Goal: Navigation & Orientation: Find specific page/section

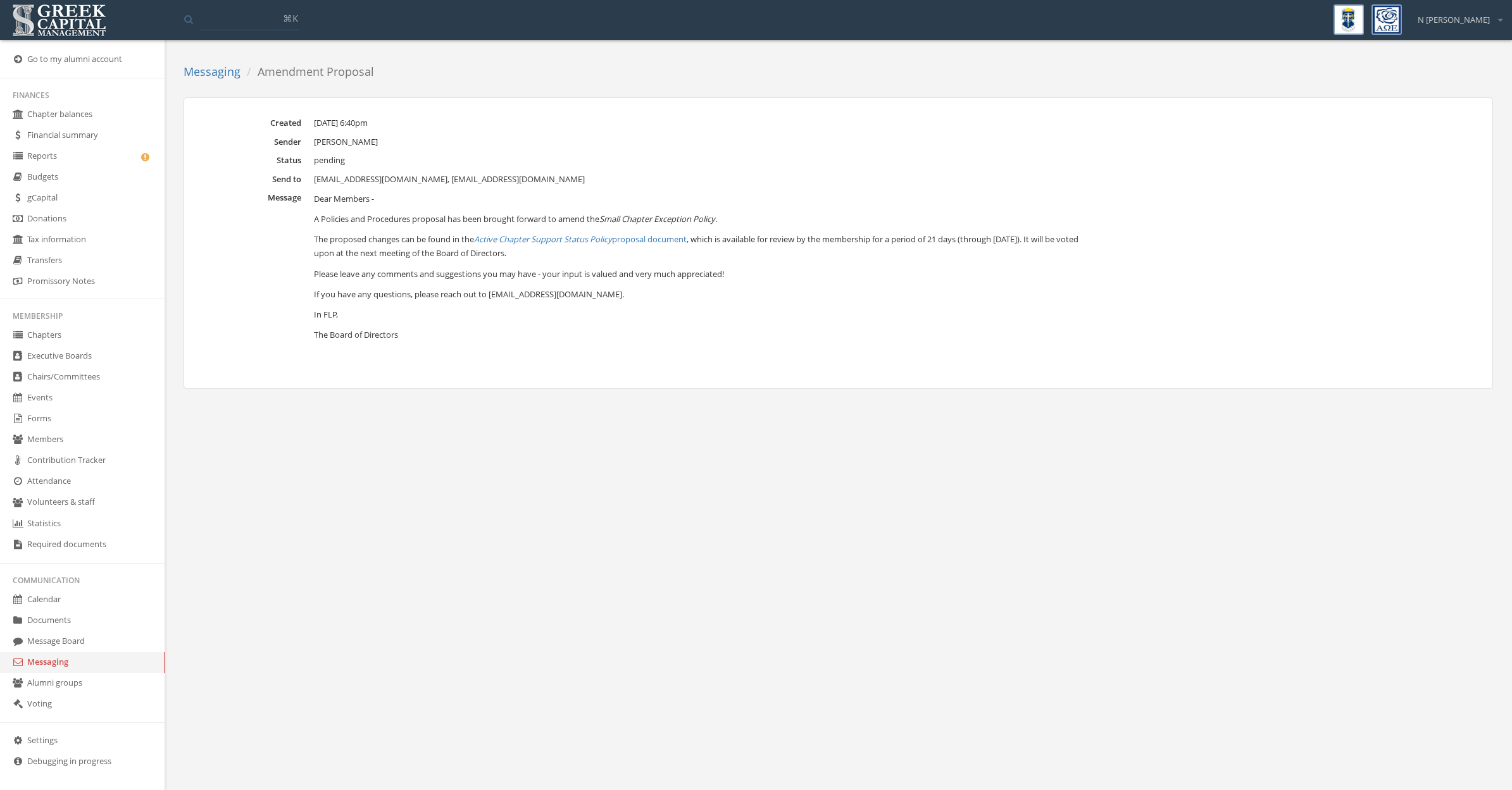
click at [57, 338] on link "Chapters" at bounding box center [82, 335] width 164 height 21
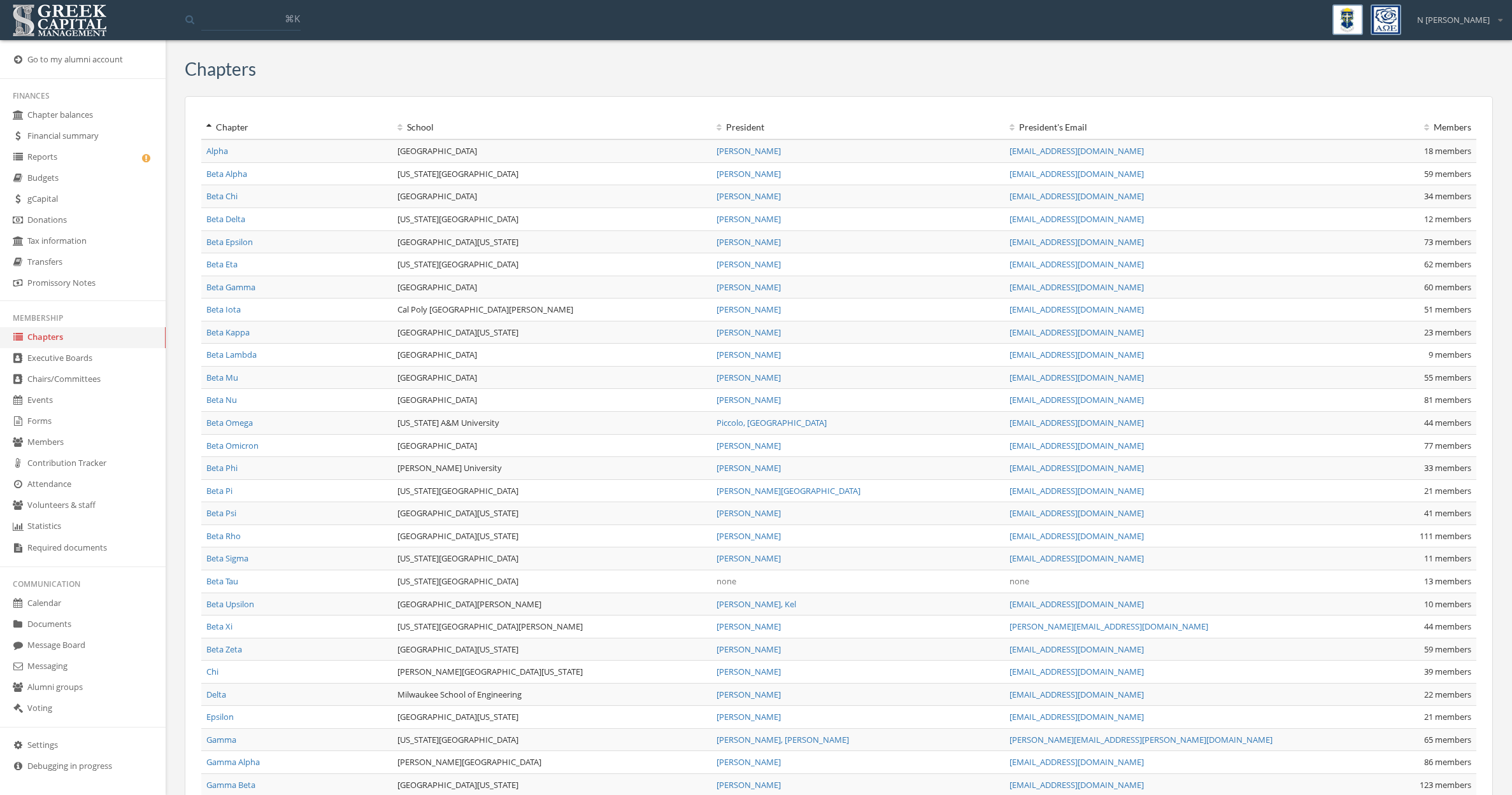
click at [227, 583] on link "Beta Tau" at bounding box center [222, 581] width 31 height 11
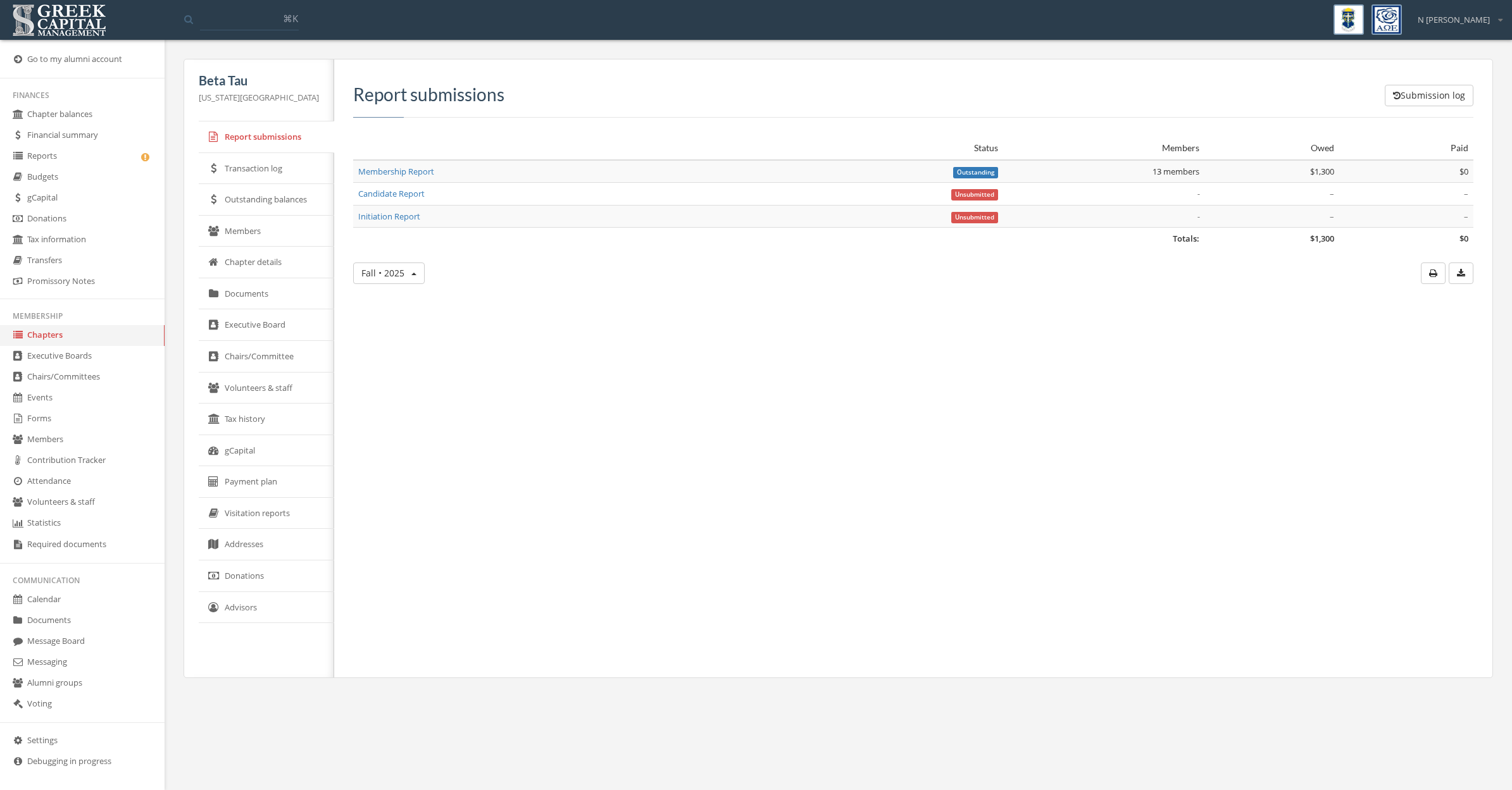
click at [787, 330] on div "Submission log Report submissions Status Members Owed Paid Totals: $1,300 $0 Me…" at bounding box center [908, 368] width 1149 height 618
click at [261, 230] on link "Members" at bounding box center [266, 231] width 135 height 31
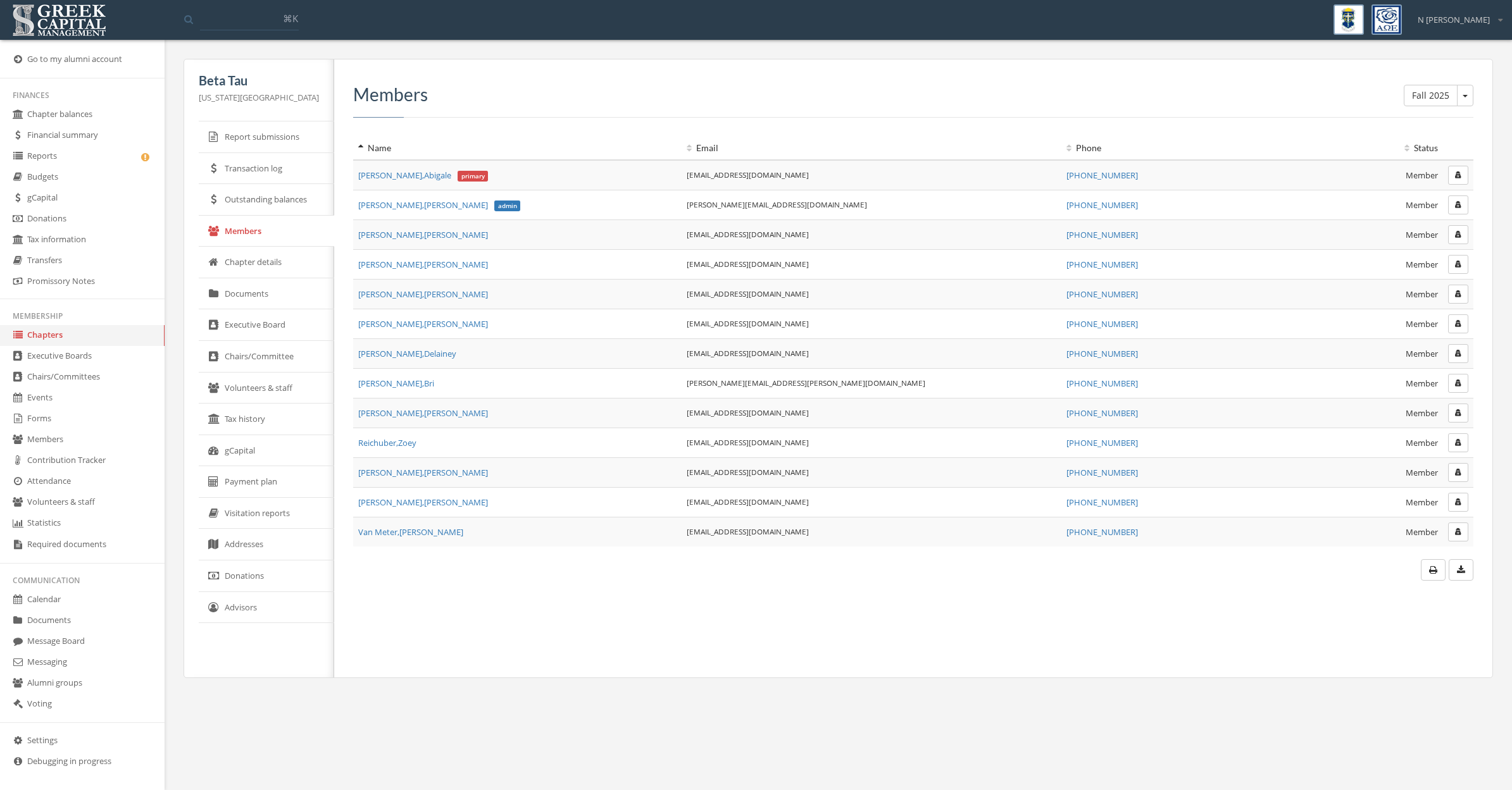
click at [243, 228] on link "Members" at bounding box center [266, 231] width 135 height 31
click at [1466, 100] on button "Fall 2025" at bounding box center [1465, 95] width 16 height 21
click at [1267, 116] on div "Fall 2025 Fall 2025 Fall 2024 Candidate Report Fall 2024 Initiation Report Fall…" at bounding box center [913, 101] width 1120 height 33
click at [1463, 102] on button "Fall 2025" at bounding box center [1465, 95] width 16 height 21
click at [1365, 267] on link "Spring 2025 Membership Report" at bounding box center [1400, 269] width 137 height 20
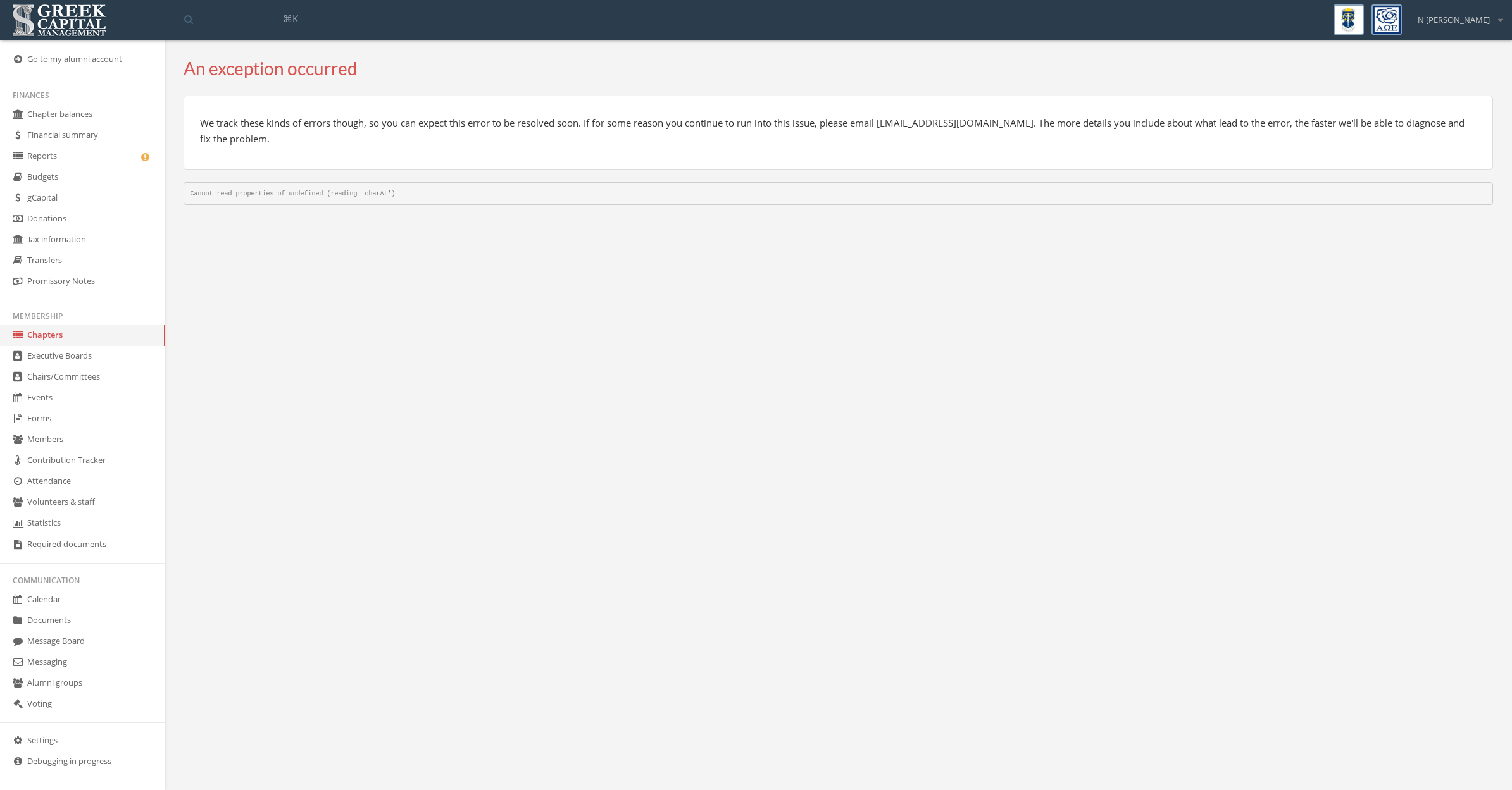
click at [55, 336] on link "Chapters" at bounding box center [82, 335] width 164 height 21
click at [37, 336] on link "Chapters" at bounding box center [82, 335] width 164 height 21
click at [28, 436] on link "Members" at bounding box center [82, 439] width 164 height 21
click at [47, 338] on link "Chapters" at bounding box center [82, 335] width 164 height 21
click at [47, 339] on link "Chapters" at bounding box center [82, 335] width 164 height 21
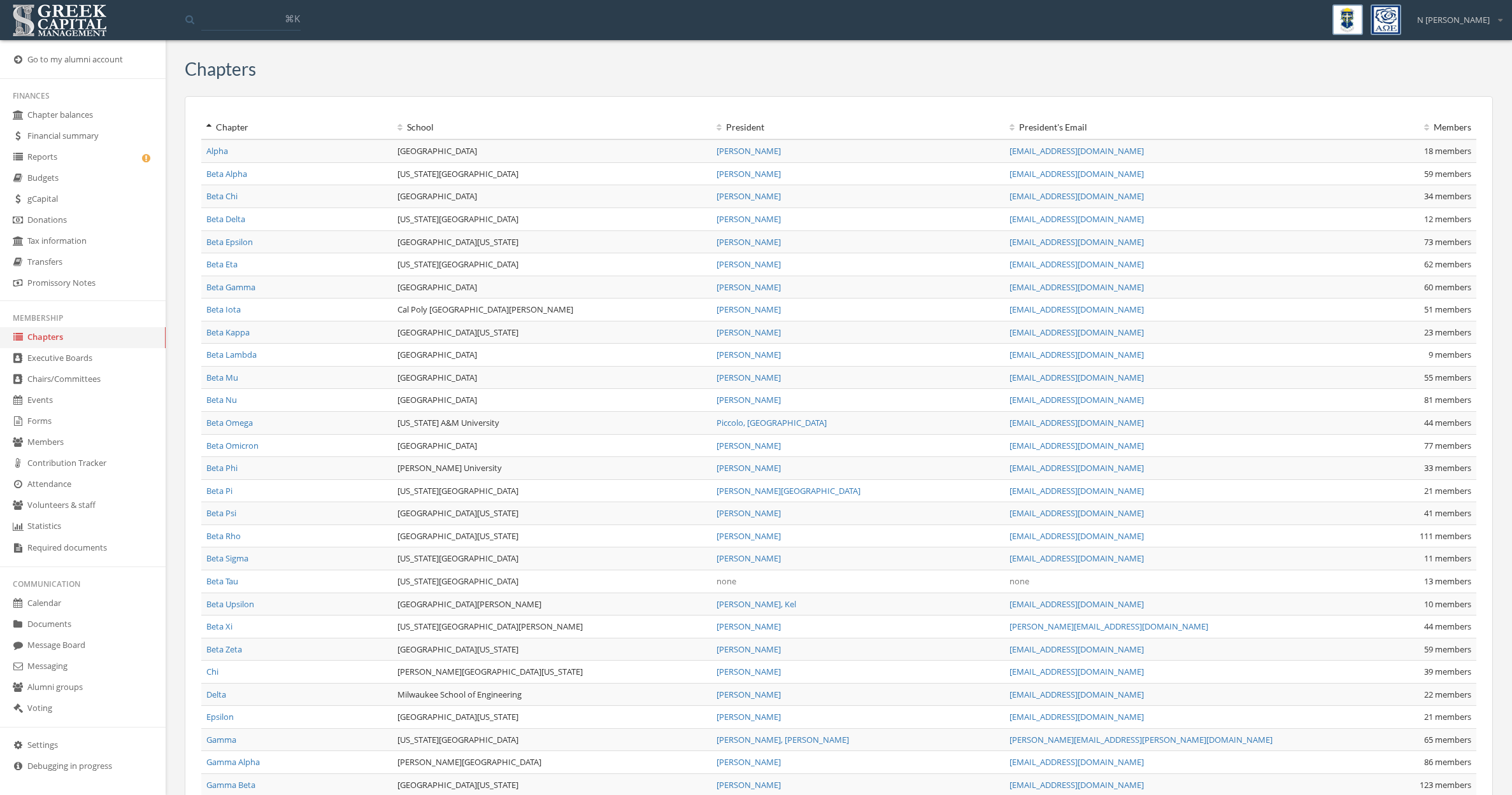
click at [233, 581] on link "Beta Tau" at bounding box center [222, 581] width 31 height 11
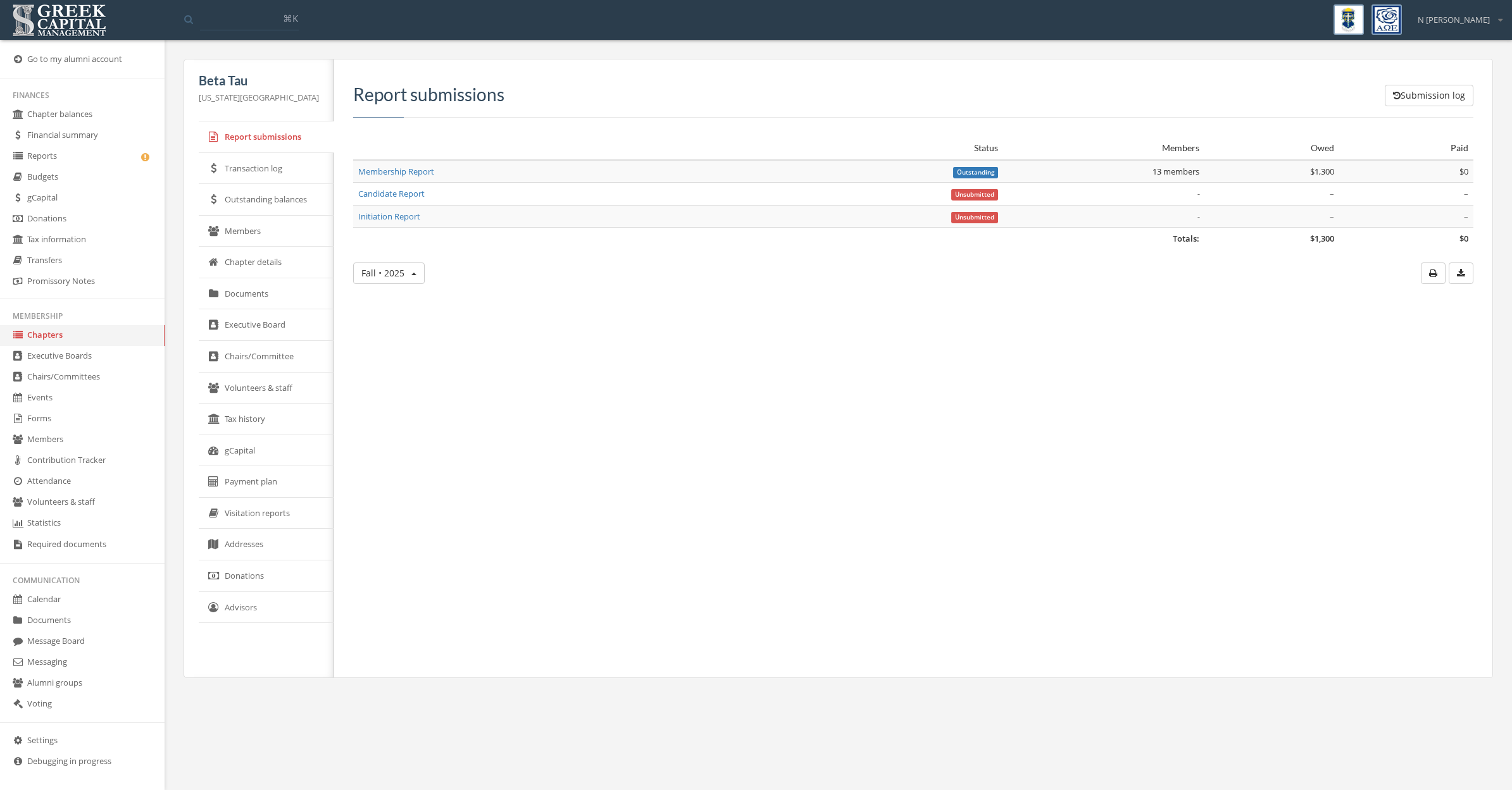
click at [256, 230] on link "Members" at bounding box center [266, 231] width 135 height 31
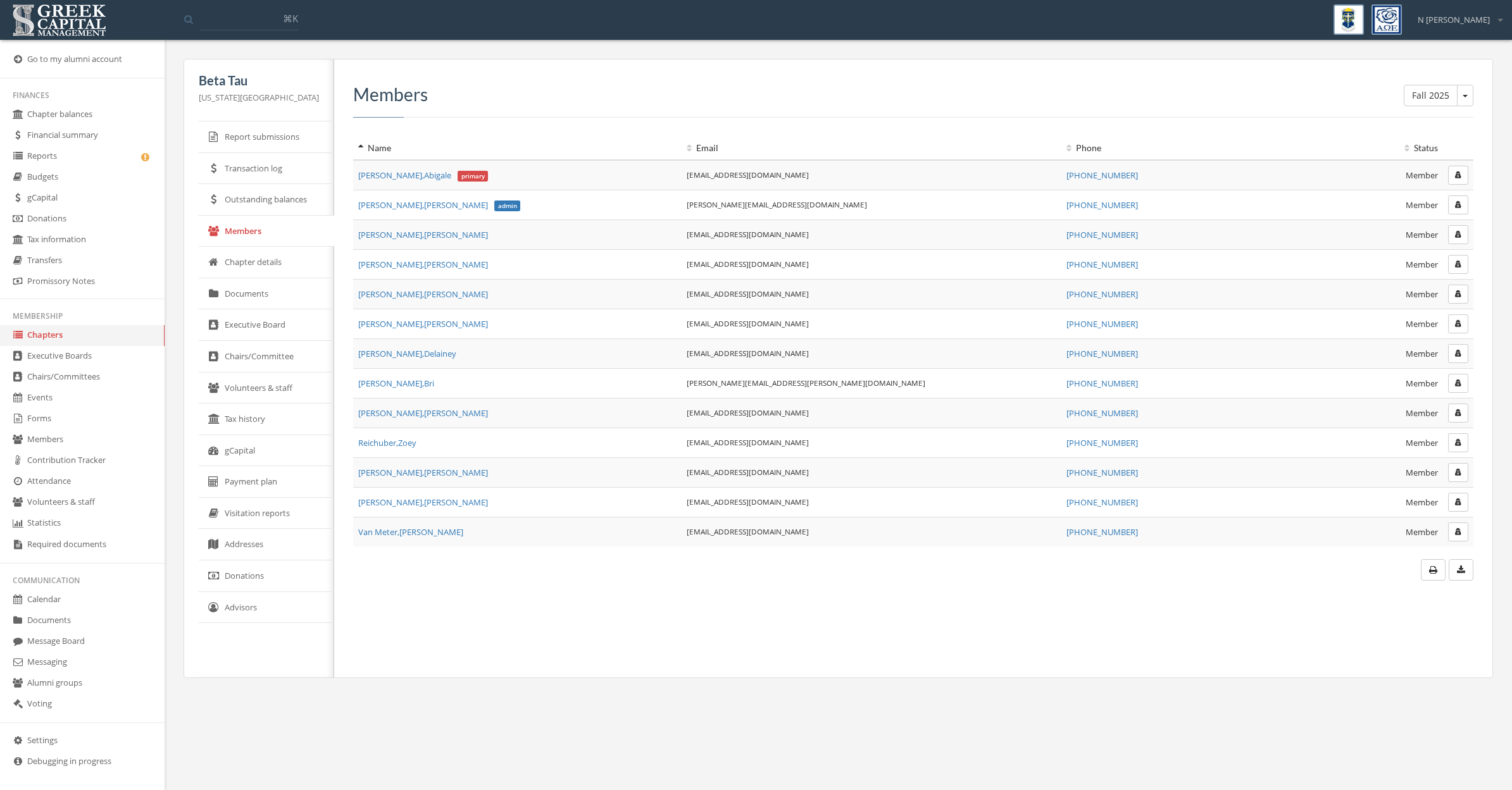
click at [1470, 103] on button "Fall 2025" at bounding box center [1465, 95] width 16 height 21
click at [1375, 232] on link "Spring 2025 Candidate Report" at bounding box center [1400, 230] width 137 height 20
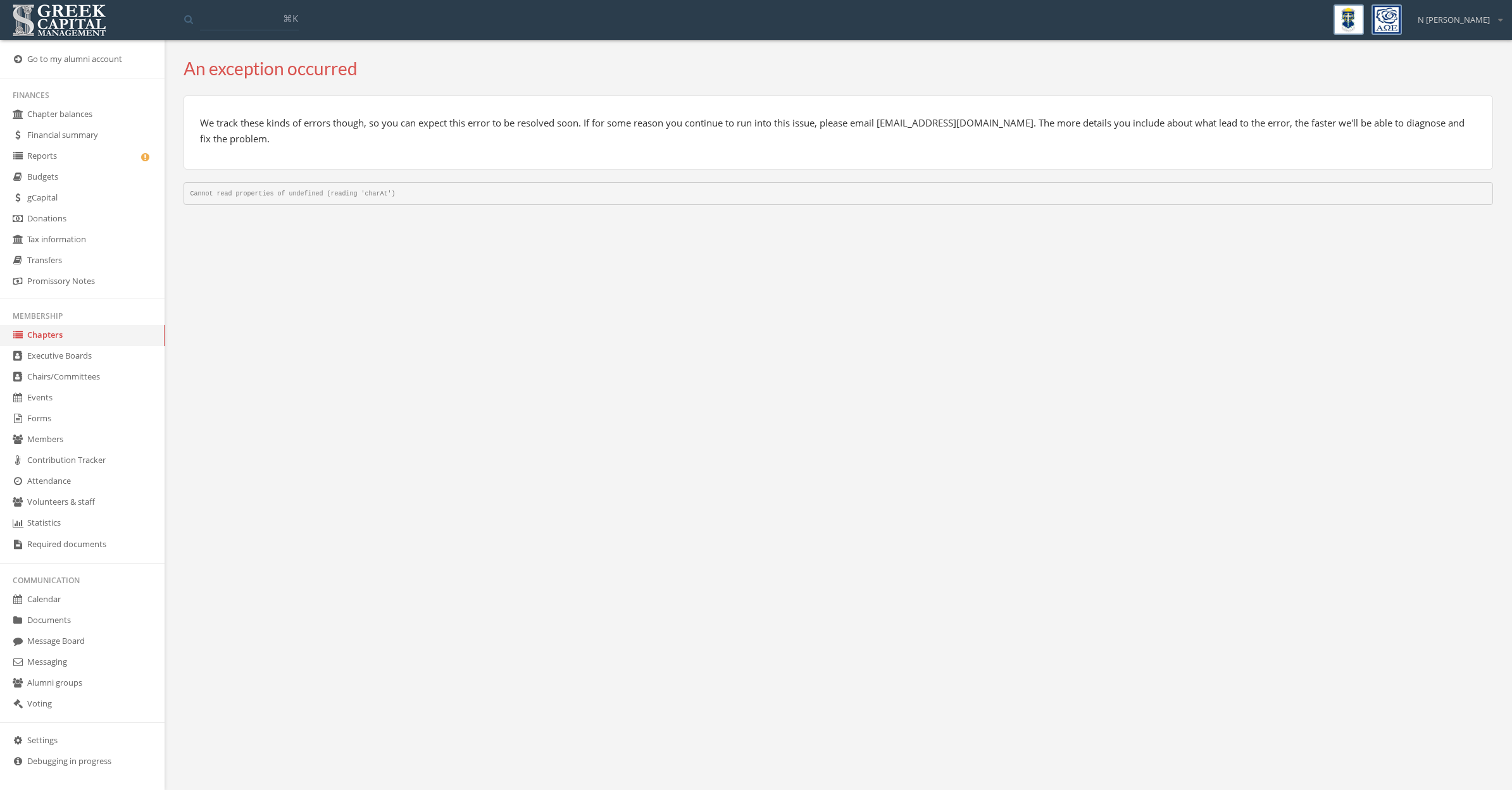
click at [41, 335] on link "Chapters" at bounding box center [82, 335] width 164 height 21
click at [40, 337] on link "Chapters" at bounding box center [82, 335] width 164 height 21
click at [55, 435] on link "Members" at bounding box center [82, 439] width 164 height 21
click at [53, 447] on link "Members" at bounding box center [82, 439] width 164 height 21
click at [80, 11] on img at bounding box center [58, 20] width 100 height 39
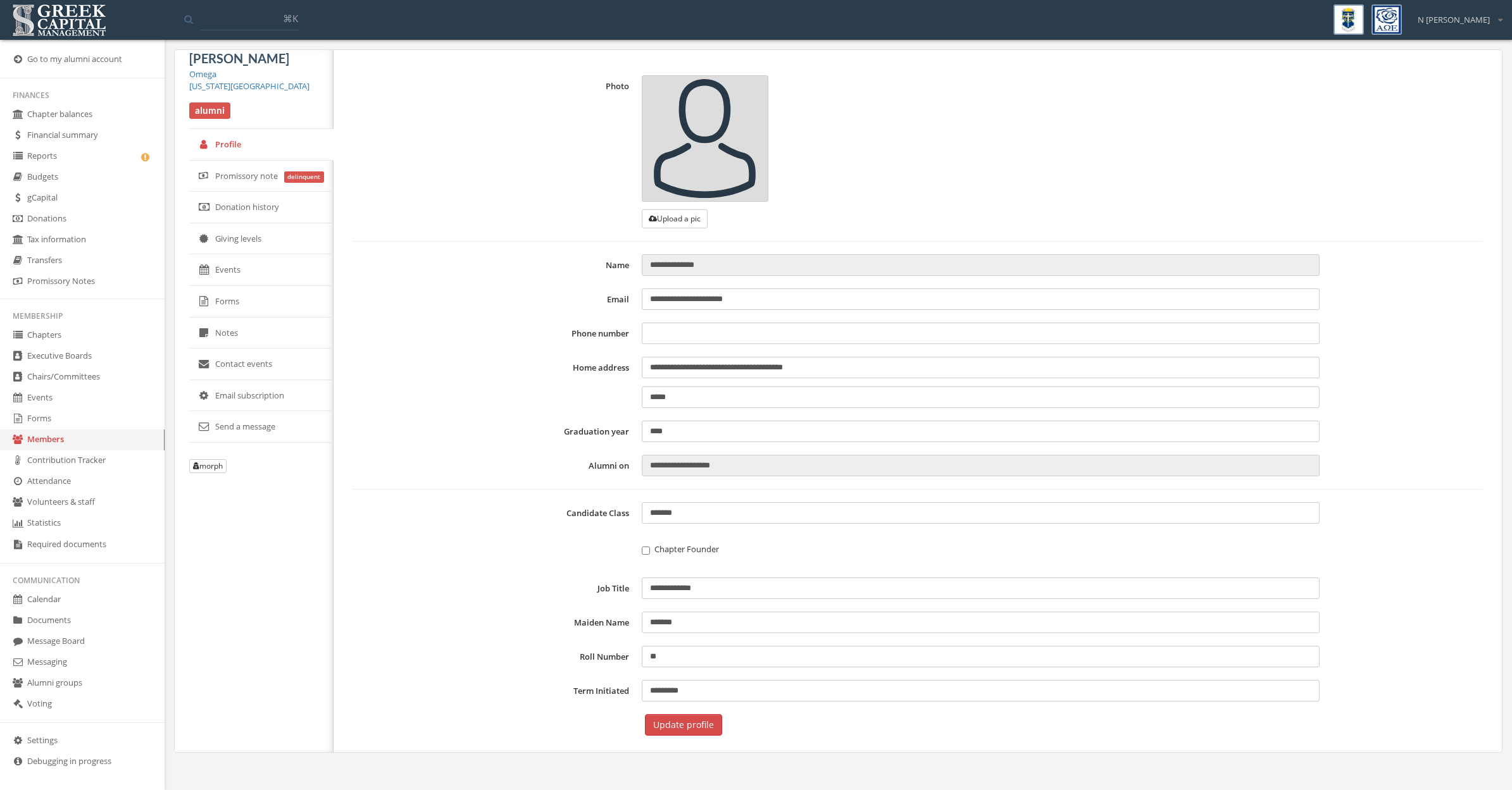
type input "**********"
click at [29, 442] on link "Members" at bounding box center [82, 439] width 164 height 21
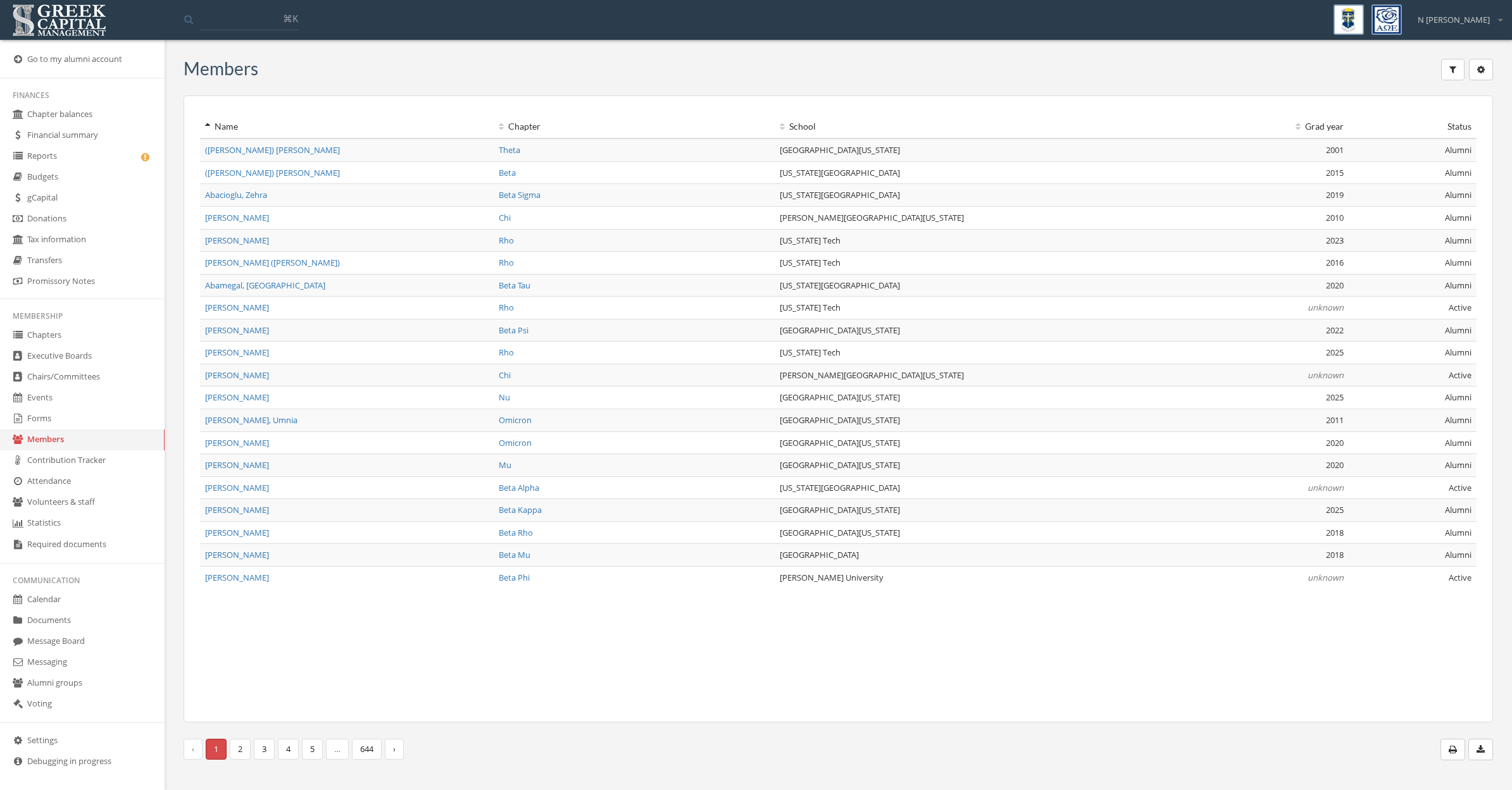
click at [54, 338] on link "Chapters" at bounding box center [82, 335] width 164 height 21
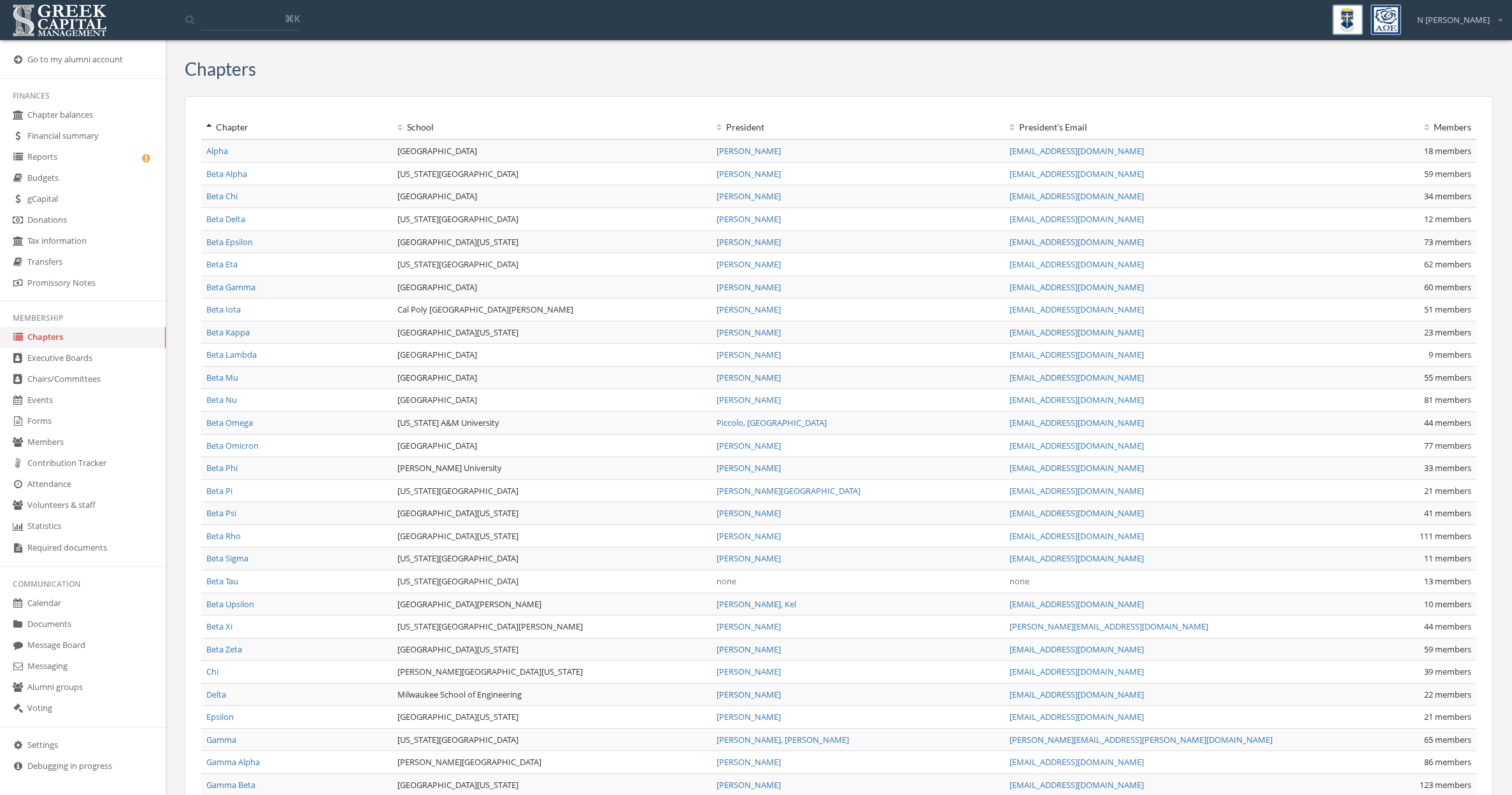
click at [228, 580] on link "Beta Tau" at bounding box center [222, 581] width 31 height 11
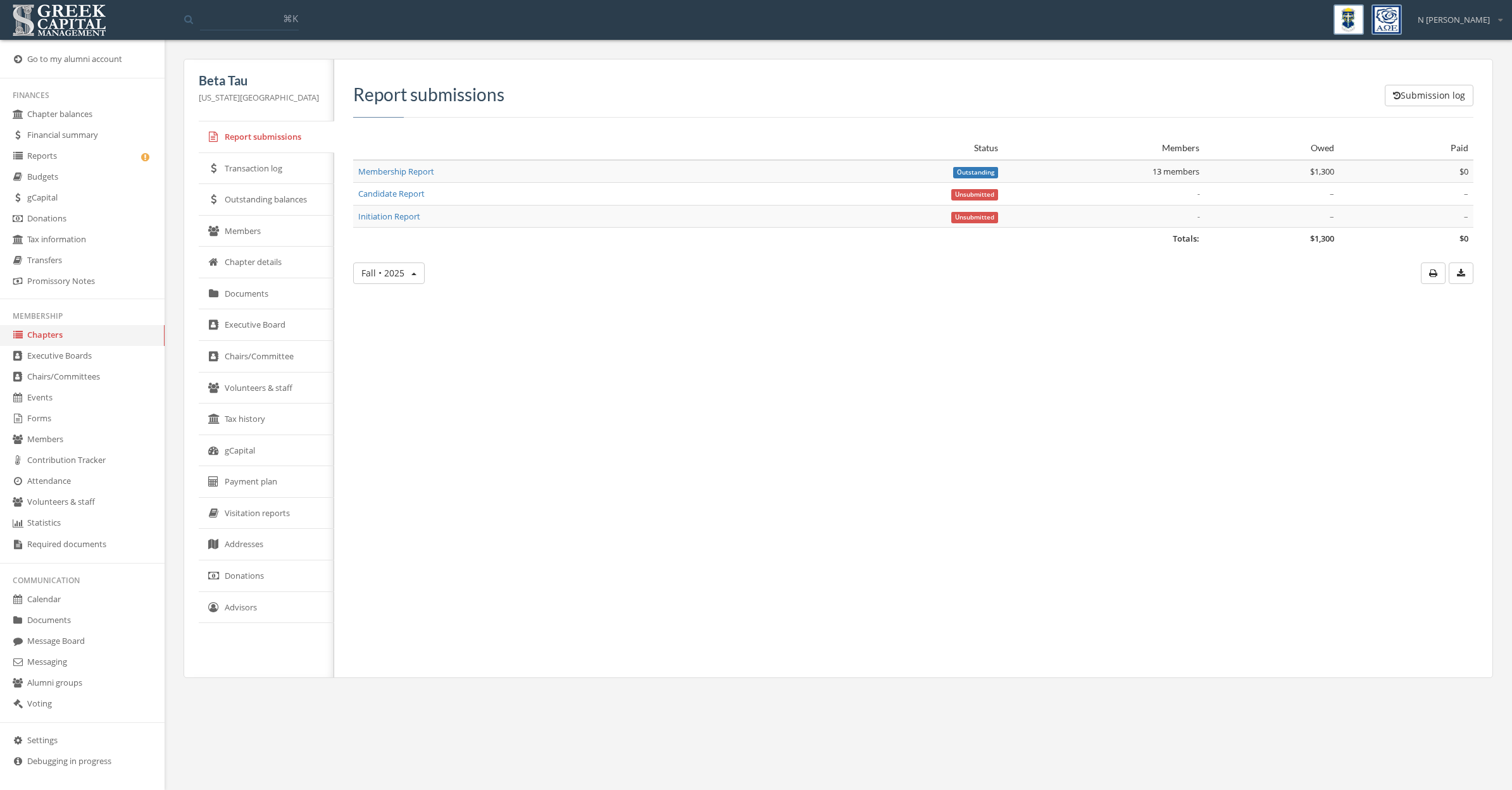
click at [257, 168] on link "Transaction log" at bounding box center [266, 169] width 135 height 31
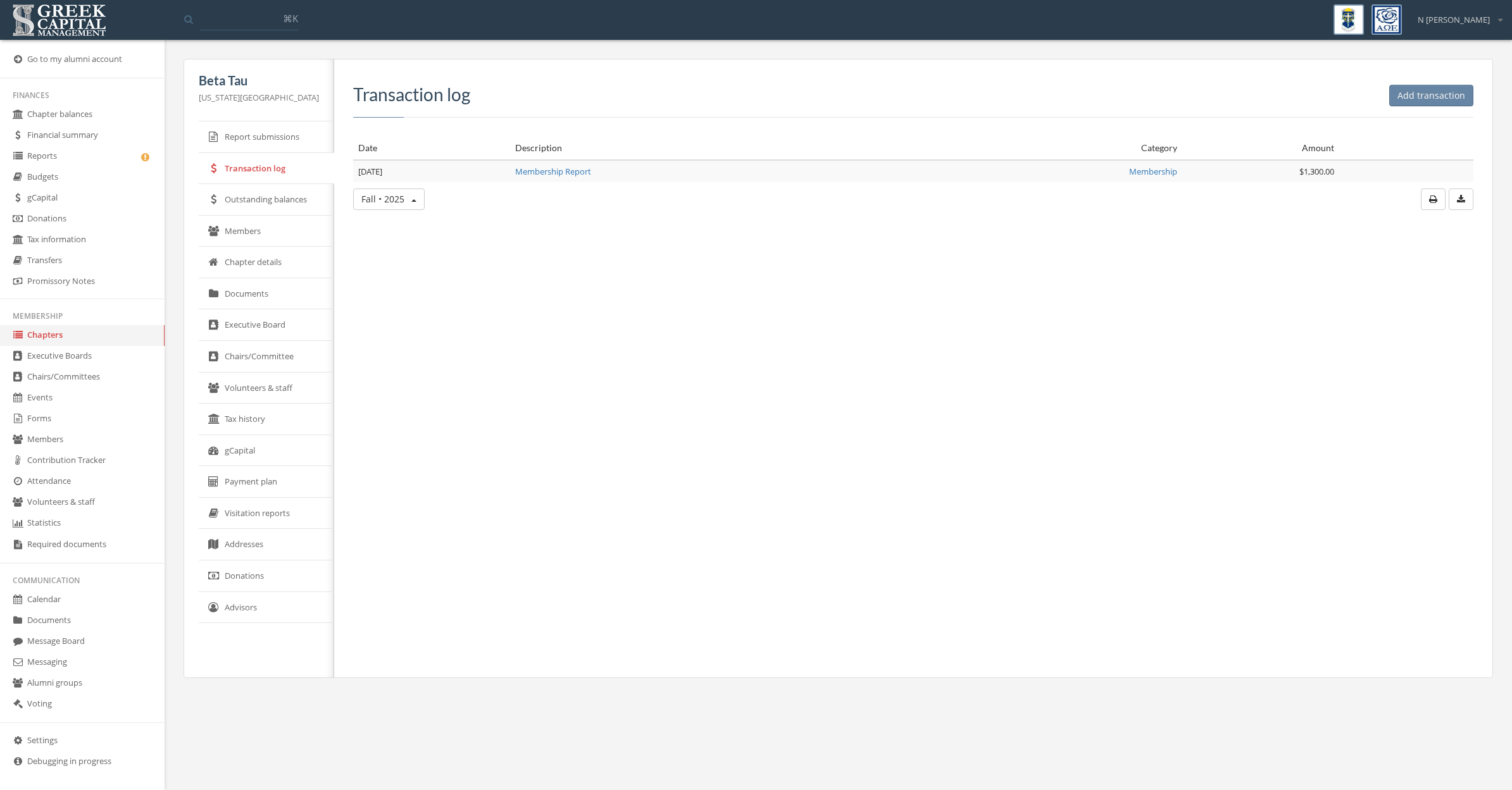
click at [260, 195] on link "Outstanding balances" at bounding box center [266, 200] width 135 height 31
click at [257, 200] on link "Outstanding balances" at bounding box center [266, 200] width 135 height 31
click at [228, 220] on link "Members" at bounding box center [266, 231] width 135 height 31
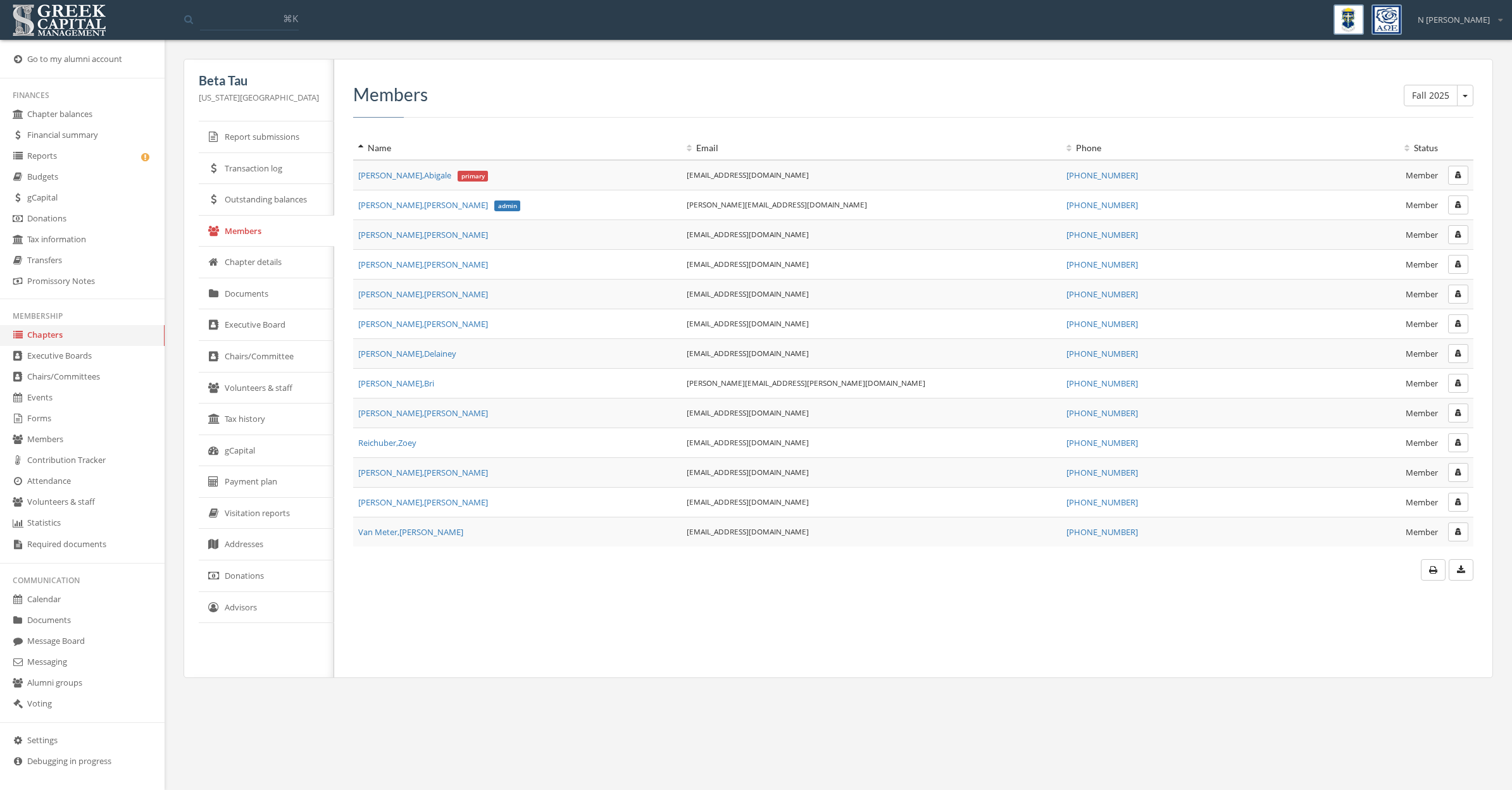
click at [247, 265] on link "Chapter details" at bounding box center [266, 262] width 135 height 31
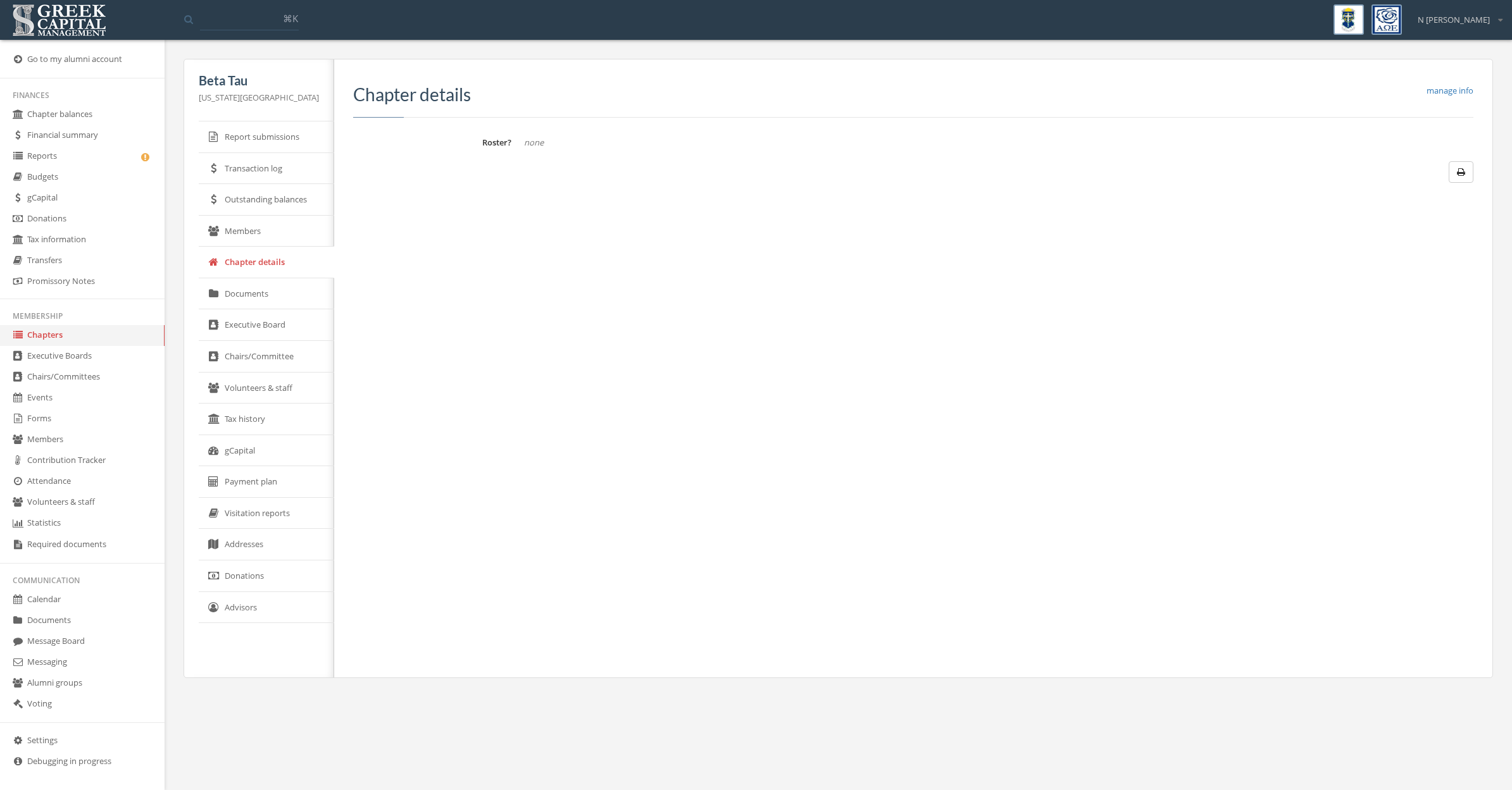
click at [250, 298] on link "Documents" at bounding box center [266, 294] width 135 height 31
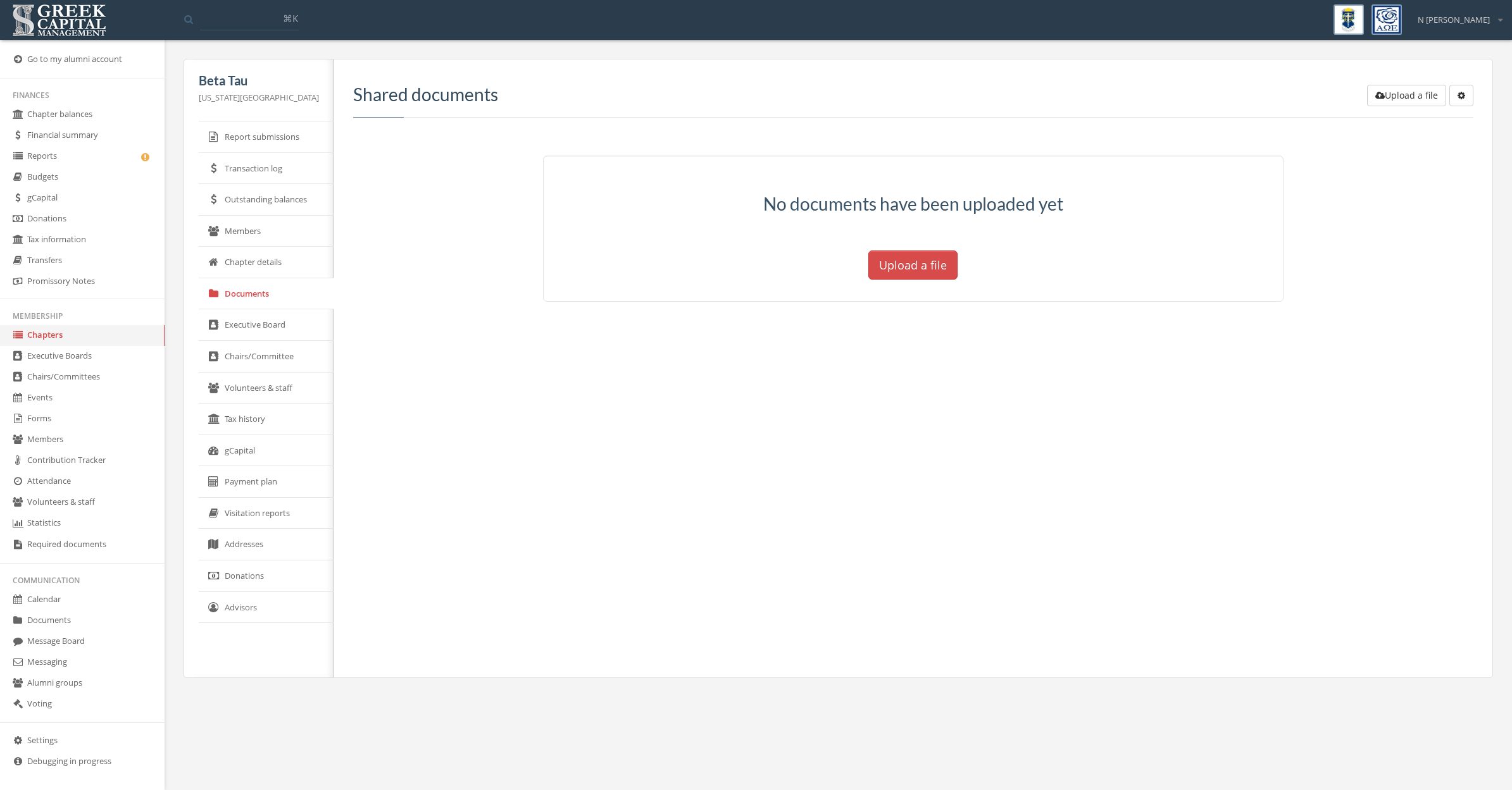
click at [252, 328] on link "Executive Board" at bounding box center [266, 325] width 135 height 31
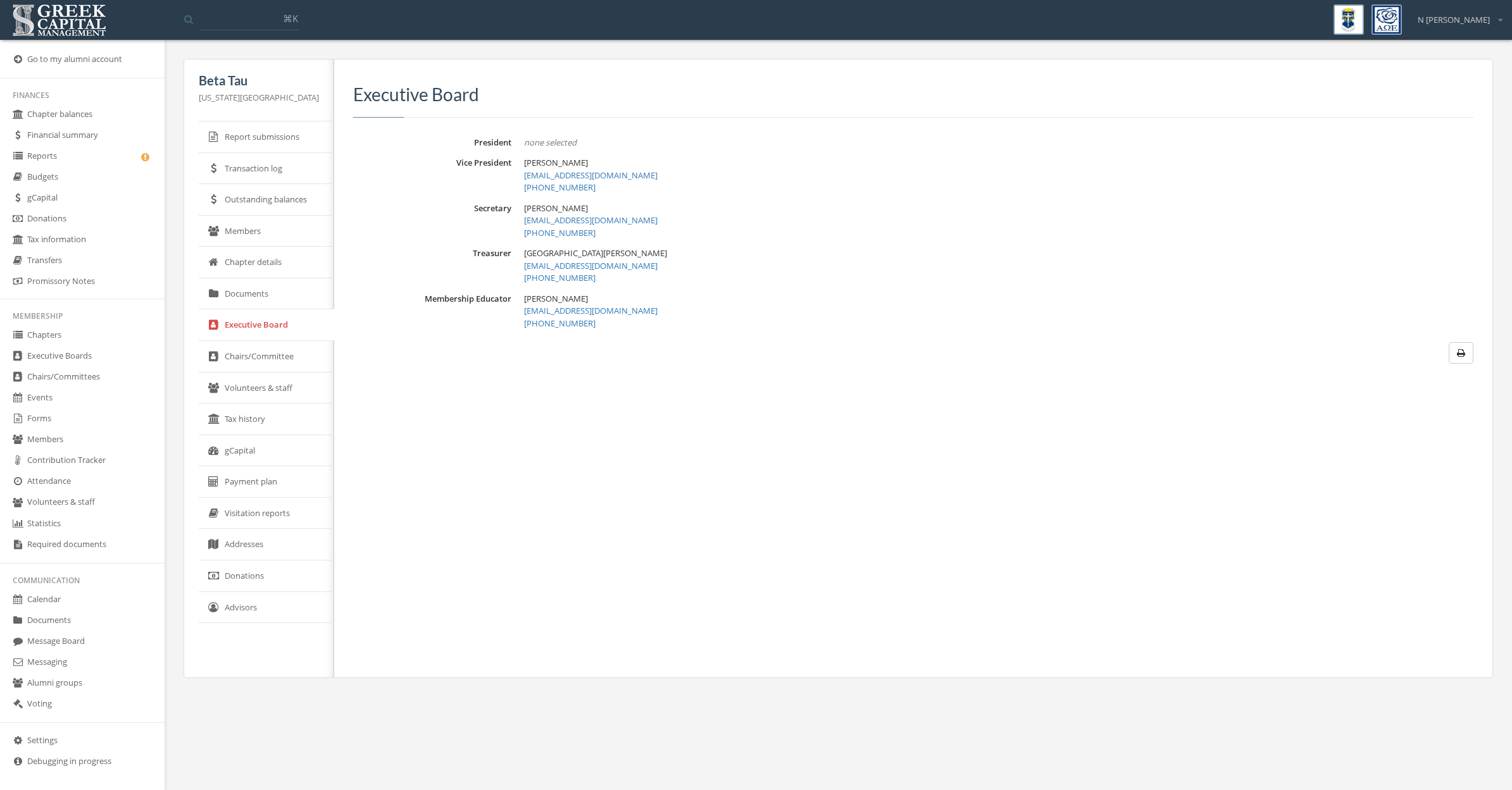
click at [254, 361] on link "Chairs/Committee" at bounding box center [266, 357] width 135 height 31
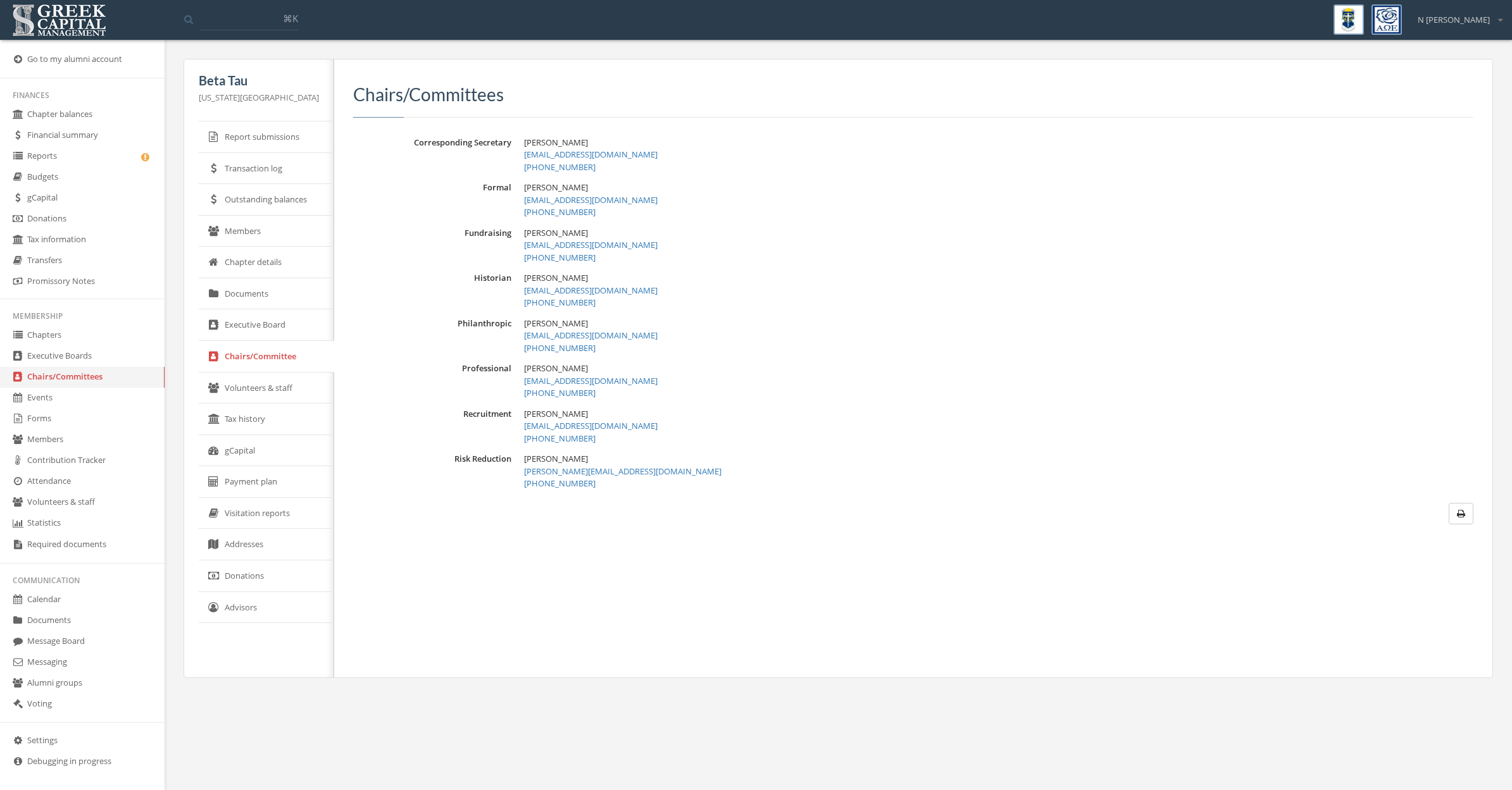
click at [239, 389] on link "Volunteers & staff" at bounding box center [266, 388] width 135 height 31
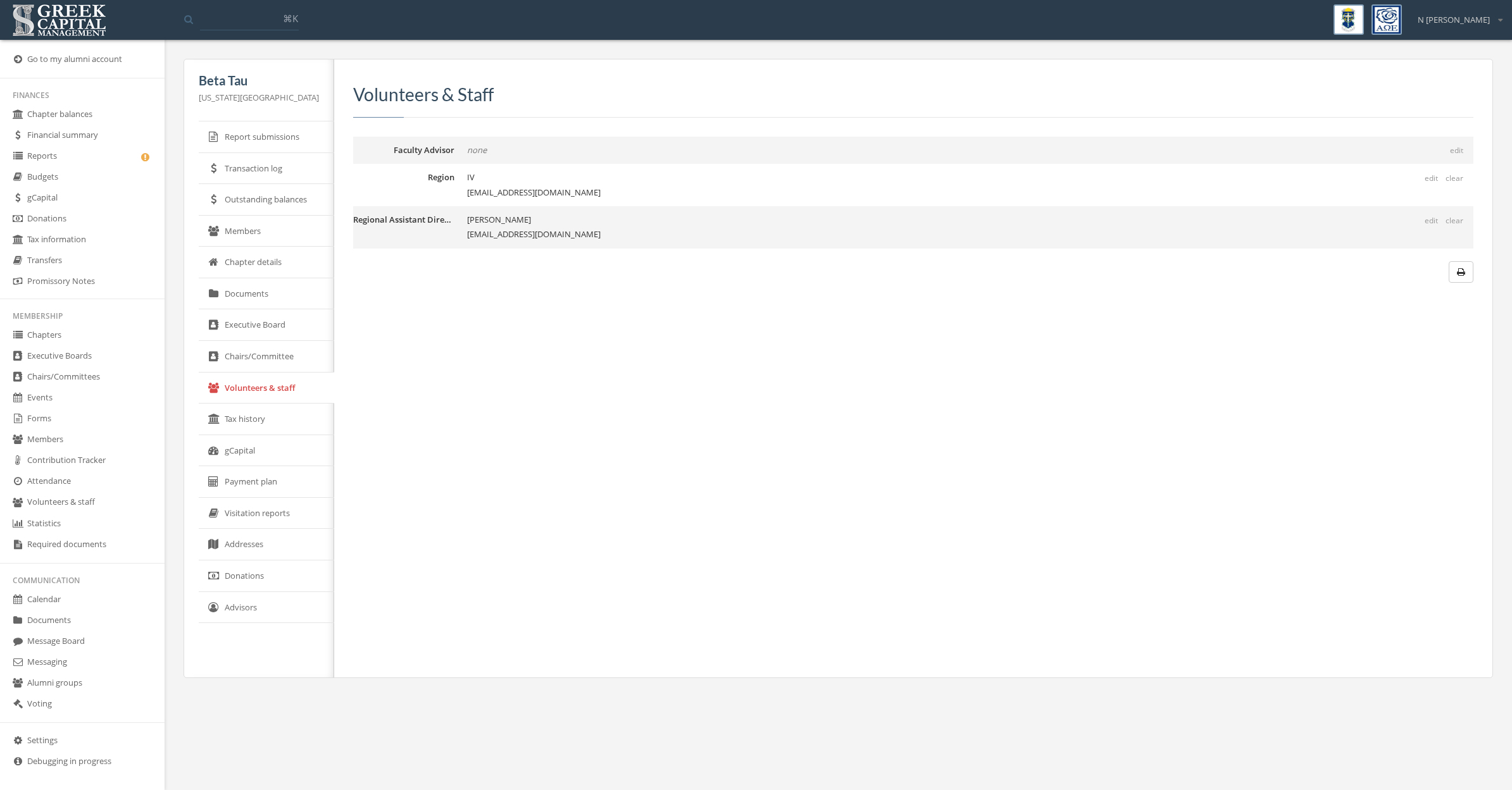
click at [236, 427] on link "Tax history" at bounding box center [266, 420] width 135 height 31
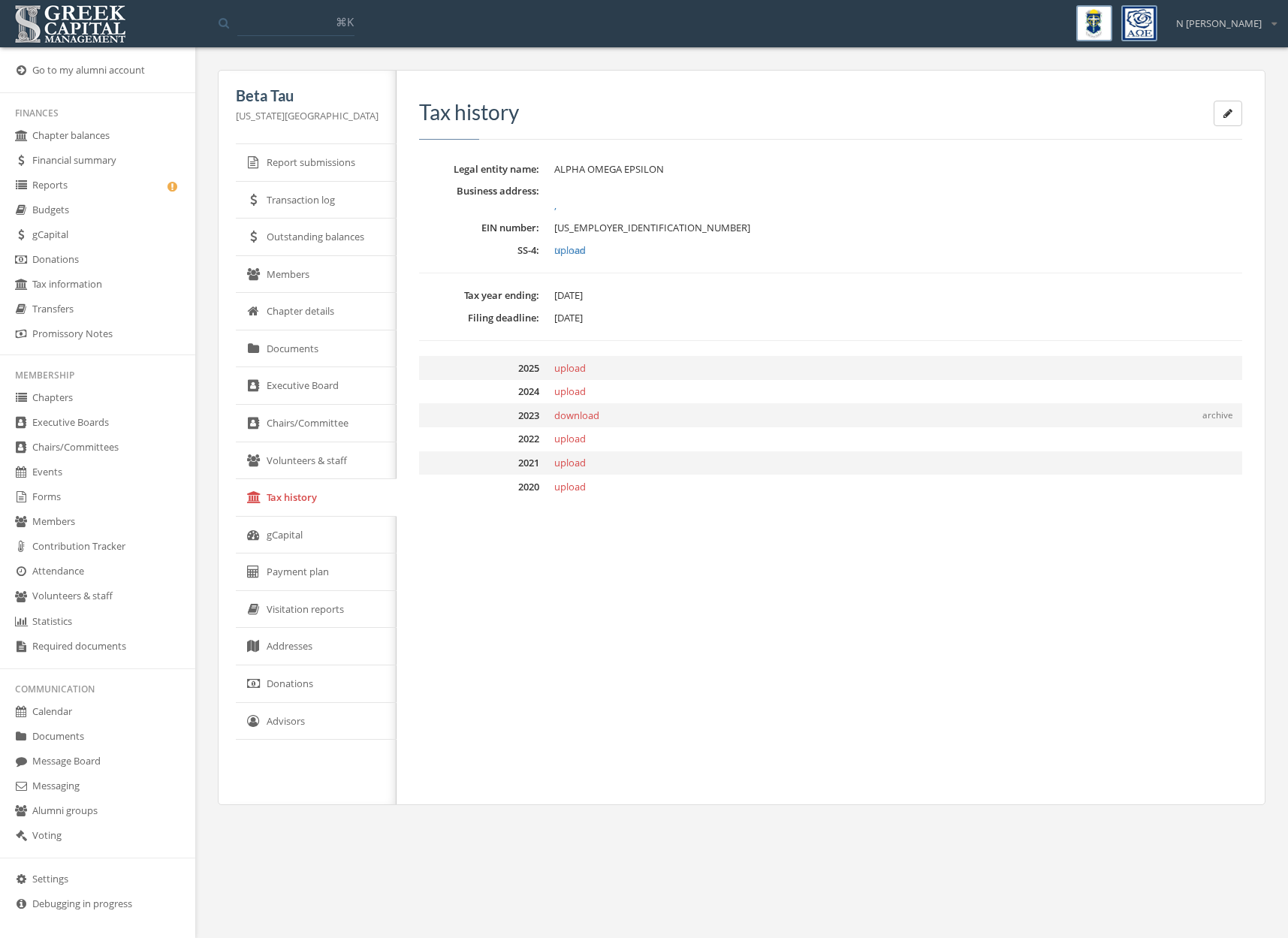
click at [46, 190] on link "Reports" at bounding box center [97, 186] width 195 height 24
